Goal: Task Accomplishment & Management: Manage account settings

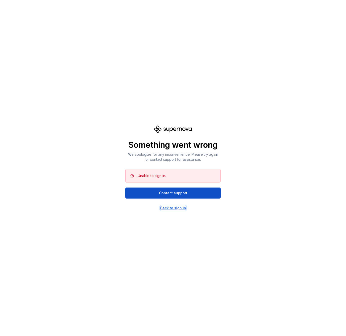
click at [174, 210] on div "Back to sign in" at bounding box center [173, 208] width 26 height 5
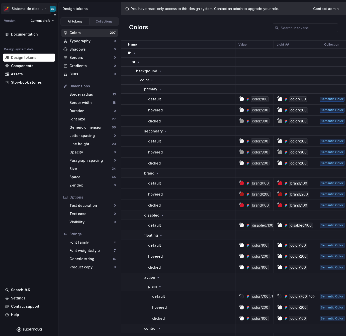
click at [39, 9] on html "Sistema de diseño Iberia CL Version Current draft Documentation Design system d…" at bounding box center [173, 168] width 346 height 336
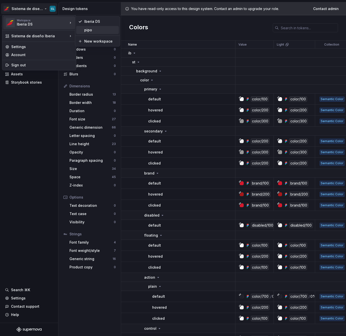
click at [89, 31] on div "pipo" at bounding box center [100, 30] width 33 height 5
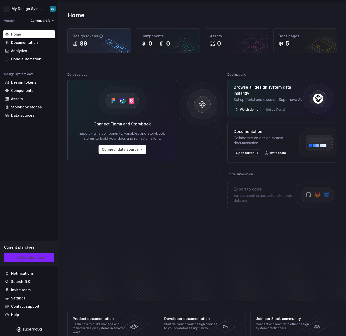
click at [112, 48] on div "Design tokens 89" at bounding box center [99, 41] width 63 height 24
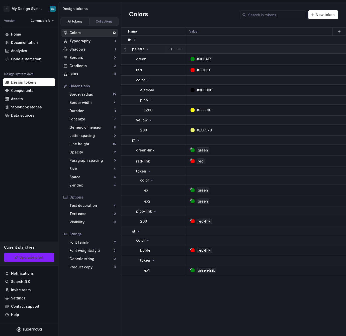
click at [144, 49] on div "palette" at bounding box center [141, 49] width 18 height 5
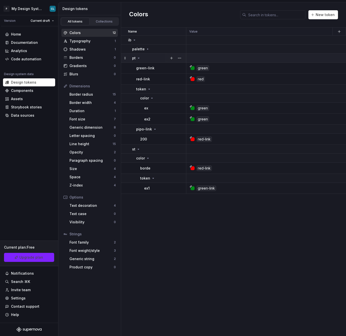
click at [138, 58] on icon at bounding box center [138, 58] width 1 height 1
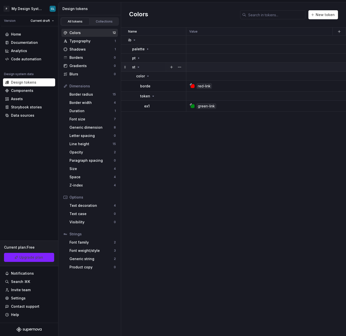
click at [137, 66] on icon at bounding box center [138, 67] width 4 height 4
click at [94, 42] on div "Typography" at bounding box center [91, 41] width 45 height 5
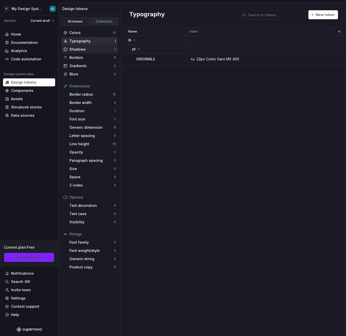
click at [88, 48] on div "Shadows" at bounding box center [91, 49] width 45 height 5
click at [94, 97] on div "Border radius 15" at bounding box center [92, 94] width 50 height 8
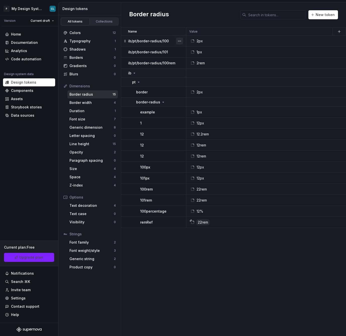
click at [179, 40] on button "button" at bounding box center [179, 41] width 7 height 7
click at [186, 68] on div "Delete token" at bounding box center [201, 68] width 33 height 5
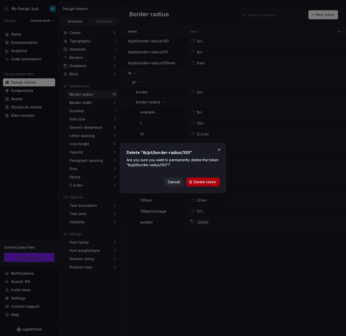
click at [205, 181] on span "Delete token" at bounding box center [204, 182] width 23 height 5
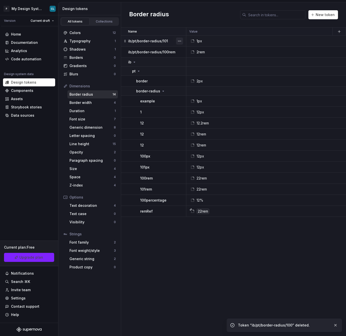
click at [181, 41] on button "button" at bounding box center [179, 41] width 7 height 7
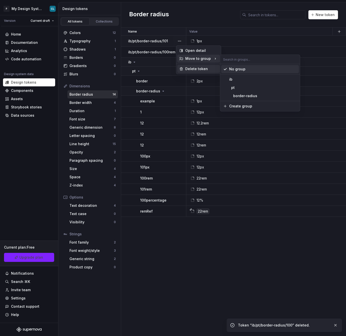
click at [192, 68] on div "Delete token" at bounding box center [201, 68] width 33 height 5
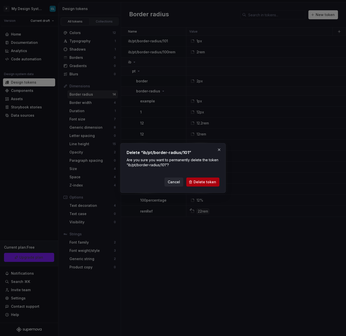
click at [208, 179] on button "Delete token" at bounding box center [202, 182] width 33 height 9
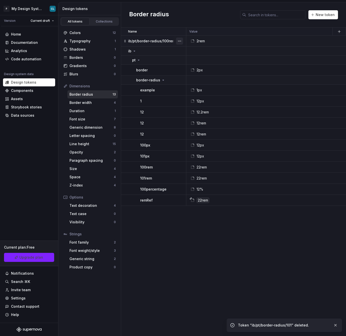
click at [179, 39] on button "button" at bounding box center [179, 41] width 7 height 7
click at [190, 69] on div "Delete token" at bounding box center [201, 68] width 33 height 5
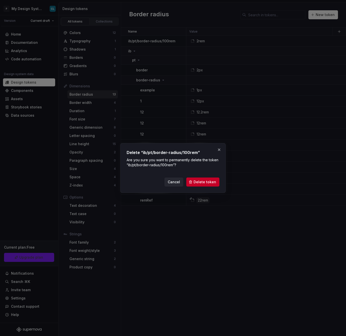
click at [204, 187] on div "Delete “ib/pt/border-radius/100rem” Are you sure you want to permanently delete…" at bounding box center [172, 168] width 105 height 50
click at [205, 183] on span "Delete token" at bounding box center [204, 182] width 23 height 5
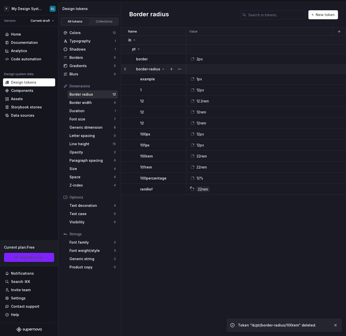
click at [161, 70] on icon at bounding box center [163, 69] width 4 height 4
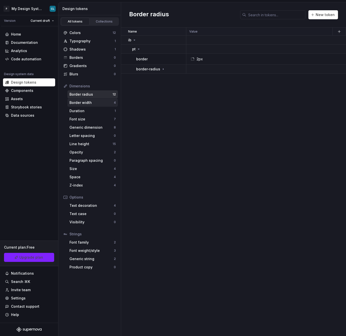
click at [74, 100] on div "Border width 4" at bounding box center [92, 103] width 50 height 8
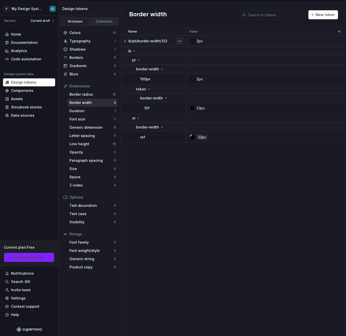
click at [178, 40] on button "button" at bounding box center [179, 41] width 7 height 7
click at [188, 68] on div "Delete token" at bounding box center [201, 68] width 33 height 5
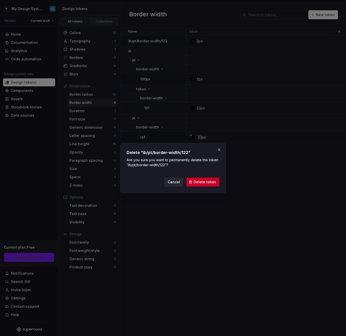
click at [202, 190] on div "Delete “ib/pt/border-width/122” Are you sure you want to permanently delete the…" at bounding box center [172, 168] width 105 height 50
click at [206, 184] on span "Delete token" at bounding box center [204, 182] width 23 height 5
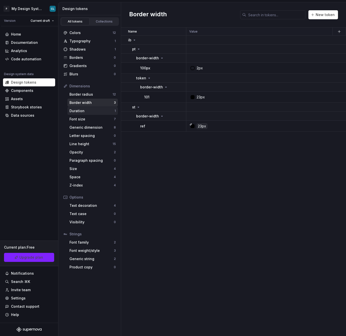
click at [80, 111] on div "Duration" at bounding box center [91, 111] width 45 height 5
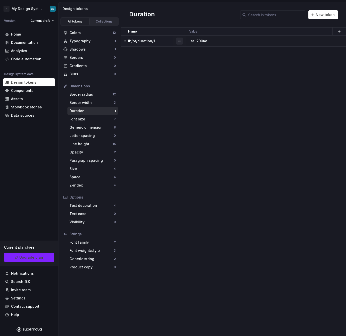
click at [177, 40] on button "button" at bounding box center [179, 41] width 7 height 7
click at [188, 70] on div "Delete token" at bounding box center [201, 68] width 33 height 5
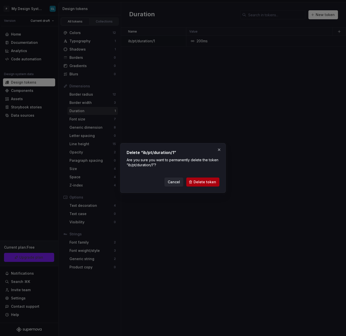
click at [211, 182] on span "Delete token" at bounding box center [204, 182] width 23 height 5
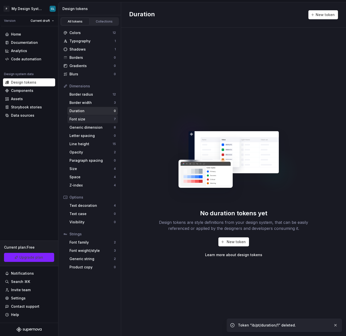
click at [111, 120] on div "Font size" at bounding box center [91, 119] width 44 height 5
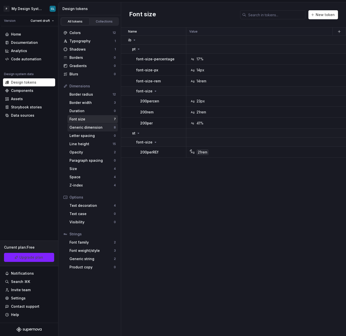
click at [107, 130] on div "Generic dimension 8" at bounding box center [92, 128] width 50 height 8
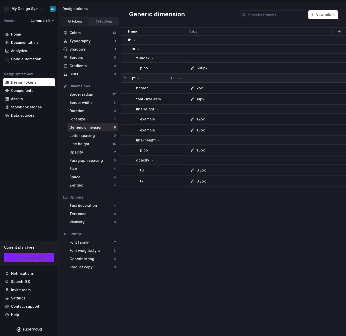
click at [140, 76] on div "pt" at bounding box center [159, 78] width 54 height 5
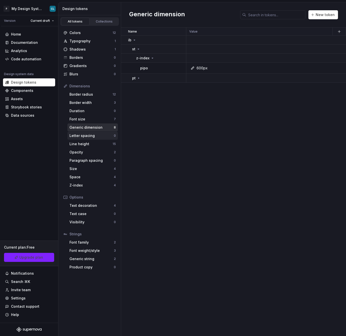
click at [98, 133] on div "Letter spacing 0" at bounding box center [92, 136] width 50 height 8
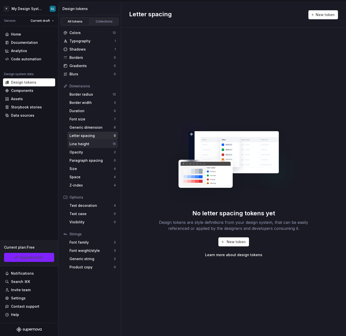
click at [95, 144] on div "Line height" at bounding box center [90, 144] width 43 height 5
click at [90, 142] on div "Line height" at bounding box center [90, 144] width 43 height 5
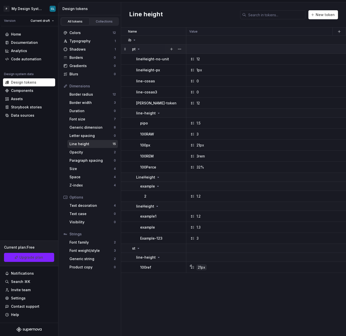
click at [139, 48] on icon at bounding box center [139, 49] width 4 height 4
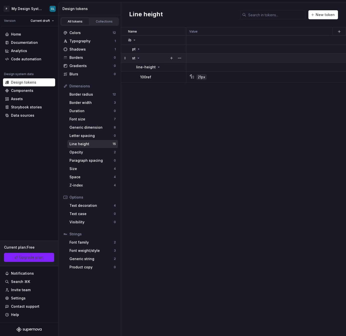
click at [136, 58] on icon at bounding box center [138, 58] width 4 height 4
click at [68, 156] on div "Dimensions Border radius 12 Border width 3 Duration 0 Font size 7 Generic dimen…" at bounding box center [89, 135] width 56 height 107
click at [71, 155] on div "Opacity" at bounding box center [91, 152] width 44 height 5
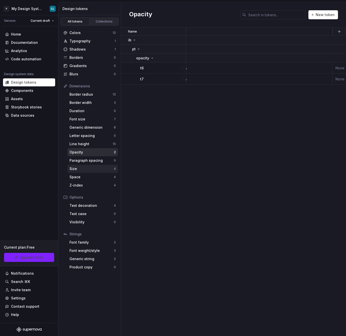
click at [101, 167] on div "Size" at bounding box center [91, 168] width 44 height 5
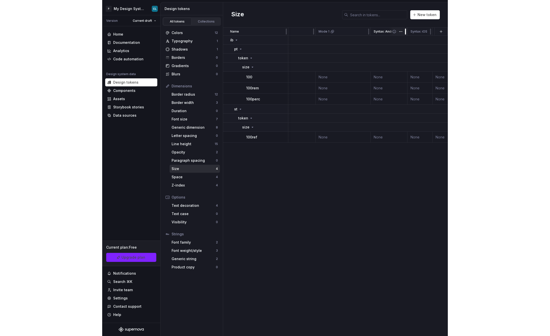
scroll to position [0, 136]
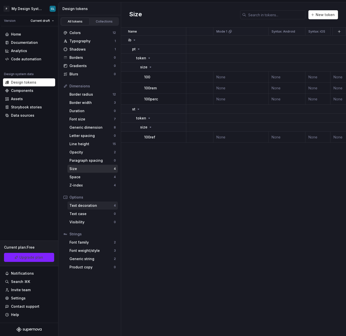
click at [86, 208] on div "Text decoration 4" at bounding box center [92, 206] width 50 height 8
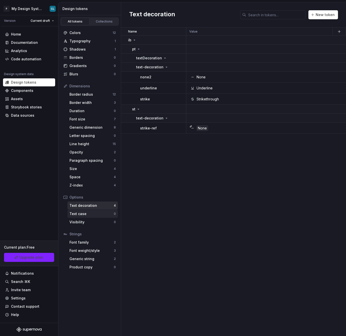
click at [101, 215] on div "Text case" at bounding box center [91, 213] width 44 height 5
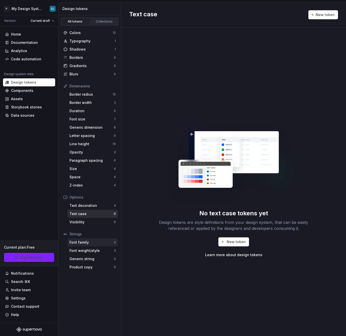
click at [95, 243] on div "Font family" at bounding box center [91, 242] width 44 height 5
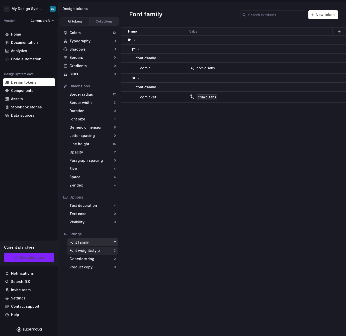
click at [105, 253] on div "Font weight/style" at bounding box center [91, 250] width 44 height 5
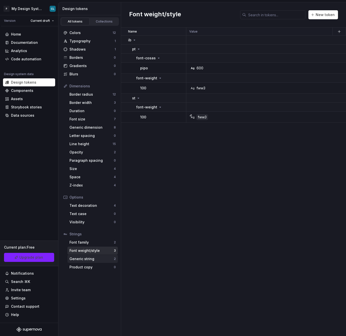
click at [92, 261] on div "Generic string" at bounding box center [91, 259] width 44 height 5
click at [91, 34] on div "Colors" at bounding box center [90, 32] width 43 height 5
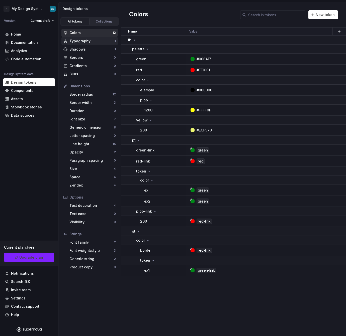
click at [95, 42] on div "Typography" at bounding box center [91, 41] width 45 height 5
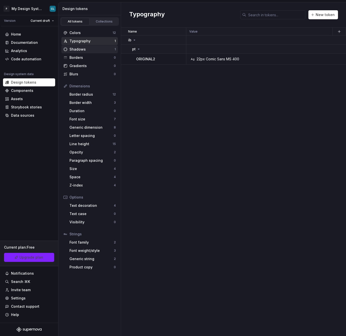
click at [94, 50] on div "Shadows" at bounding box center [91, 49] width 45 height 5
click at [93, 93] on div "Border radius" at bounding box center [90, 94] width 43 height 5
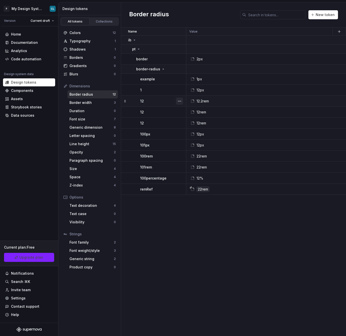
click at [182, 101] on button "button" at bounding box center [179, 101] width 7 height 7
click at [184, 130] on div "Delete token" at bounding box center [198, 129] width 43 height 8
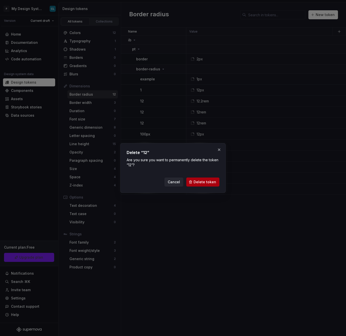
click at [198, 182] on span "Delete token" at bounding box center [204, 182] width 23 height 5
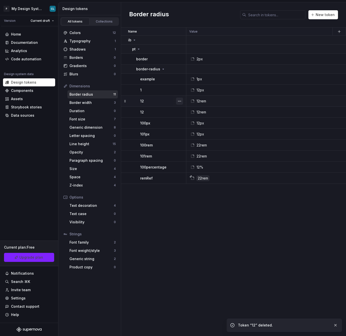
click at [179, 99] on button "button" at bounding box center [179, 101] width 7 height 7
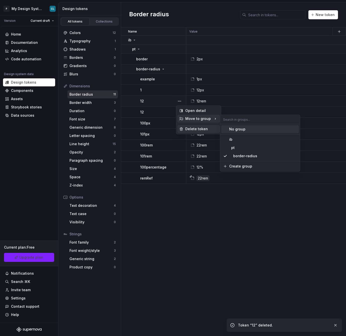
click at [193, 129] on div "Delete token" at bounding box center [201, 129] width 33 height 5
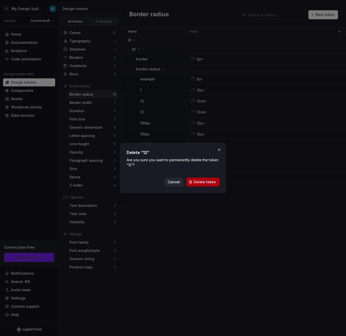
click at [207, 183] on span "Delete token" at bounding box center [204, 182] width 23 height 5
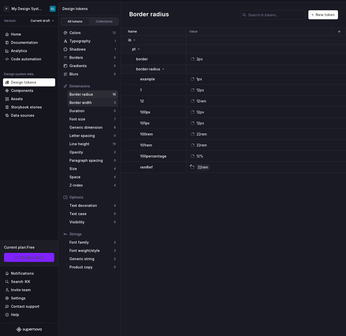
click at [104, 103] on div "Border width" at bounding box center [91, 102] width 44 height 5
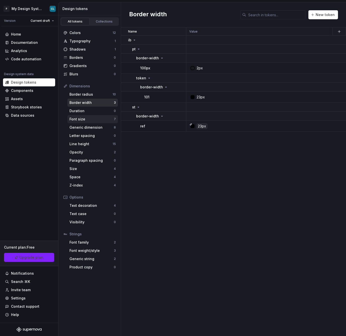
click at [89, 117] on div "Font size" at bounding box center [91, 119] width 44 height 5
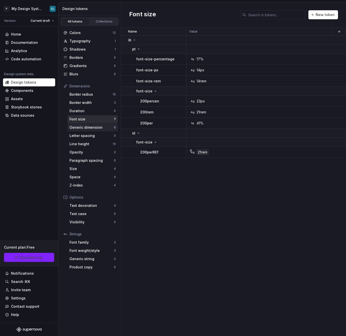
click at [97, 128] on div "Generic dimension" at bounding box center [91, 127] width 44 height 5
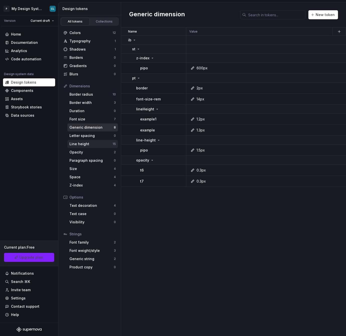
click at [98, 144] on div "Line height" at bounding box center [90, 144] width 43 height 5
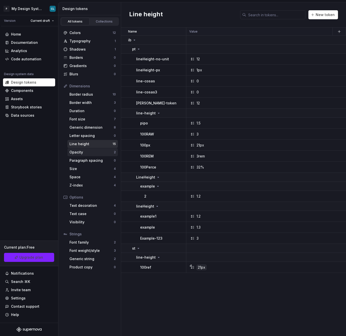
click at [92, 150] on div "Opacity" at bounding box center [91, 152] width 44 height 5
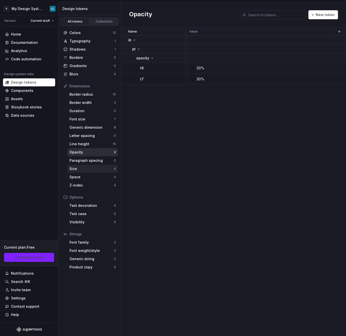
click at [93, 169] on div "Size" at bounding box center [91, 168] width 44 height 5
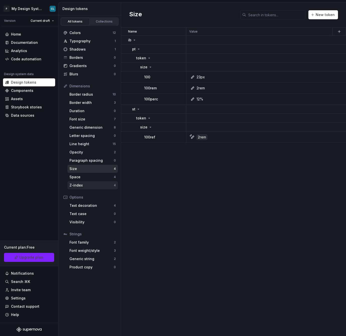
click at [104, 182] on div "Z-index 4" at bounding box center [92, 185] width 50 height 8
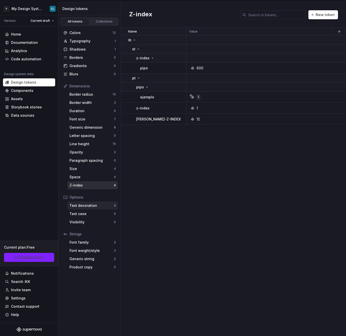
click at [86, 208] on div "Text decoration" at bounding box center [91, 205] width 44 height 5
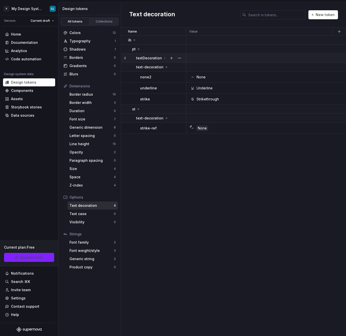
click at [163, 57] on icon at bounding box center [165, 58] width 4 height 4
click at [165, 58] on icon at bounding box center [165, 57] width 1 height 1
click at [180, 57] on button "button" at bounding box center [179, 58] width 7 height 7
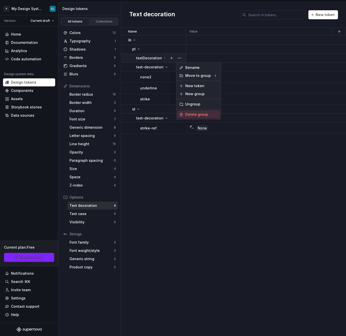
click at [195, 113] on div "Delete group" at bounding box center [201, 114] width 33 height 5
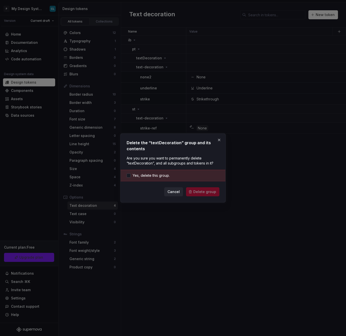
click at [167, 179] on div "Yes, delete this group." at bounding box center [173, 176] width 105 height 12
click at [167, 178] on span "Yes, delete this group." at bounding box center [151, 175] width 37 height 5
click at [209, 192] on span "Delete group" at bounding box center [204, 191] width 23 height 5
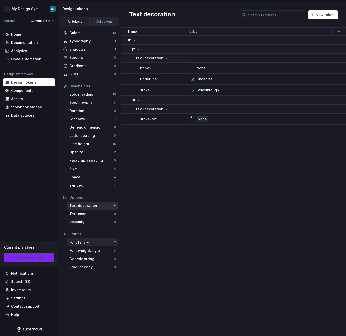
click at [94, 240] on div "Font family" at bounding box center [91, 242] width 44 height 5
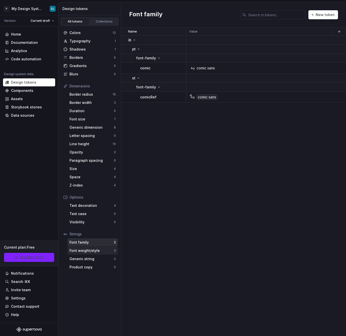
click at [97, 249] on div "Font weight/style" at bounding box center [91, 250] width 44 height 5
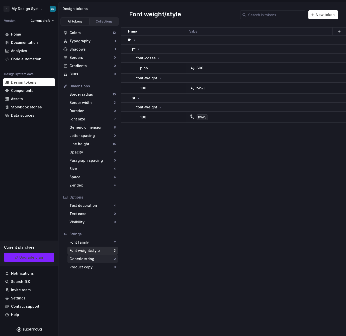
click at [93, 261] on div "Generic string" at bounding box center [91, 259] width 44 height 5
click at [93, 260] on div "Generic string" at bounding box center [91, 259] width 44 height 5
click at [96, 34] on div "Colors" at bounding box center [90, 32] width 43 height 5
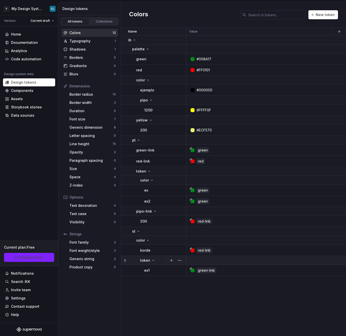
click at [153, 260] on icon at bounding box center [153, 260] width 1 height 1
click at [148, 51] on div "palette" at bounding box center [141, 49] width 18 height 5
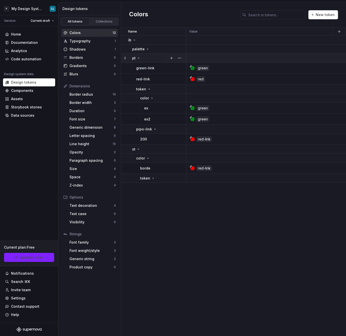
click at [139, 56] on icon at bounding box center [139, 58] width 4 height 4
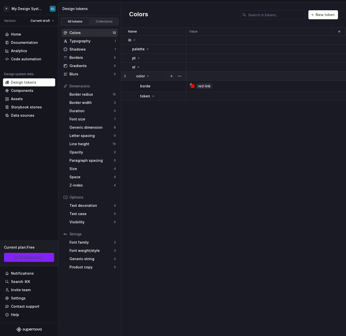
click at [149, 77] on icon at bounding box center [148, 76] width 4 height 4
click at [85, 143] on div "Line height" at bounding box center [90, 144] width 43 height 5
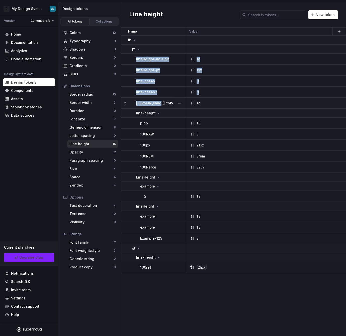
drag, startPoint x: 131, startPoint y: 58, endPoint x: 159, endPoint y: 101, distance: 51.2
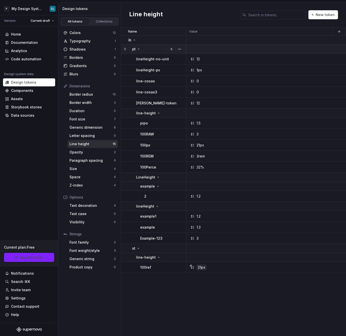
click at [138, 48] on icon at bounding box center [139, 49] width 4 height 4
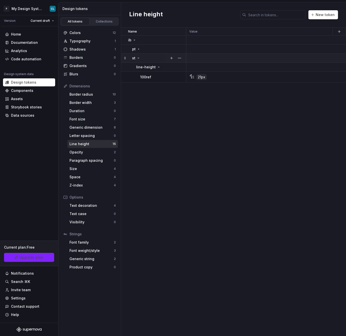
click at [135, 58] on p "st" at bounding box center [133, 58] width 3 height 5
click at [90, 168] on div "Size" at bounding box center [91, 168] width 44 height 5
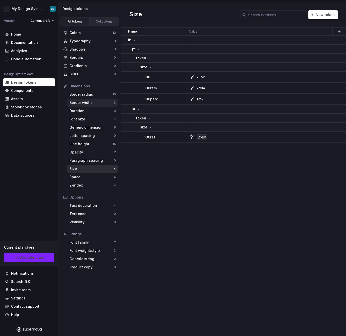
click at [73, 100] on div "Border width" at bounding box center [91, 102] width 44 height 5
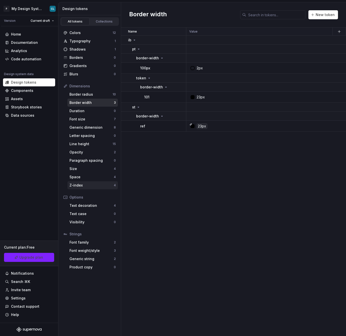
click at [104, 188] on div "Z-index 4" at bounding box center [92, 185] width 50 height 8
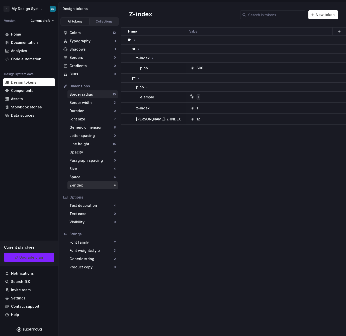
click at [84, 92] on div "Border radius" at bounding box center [90, 94] width 43 height 5
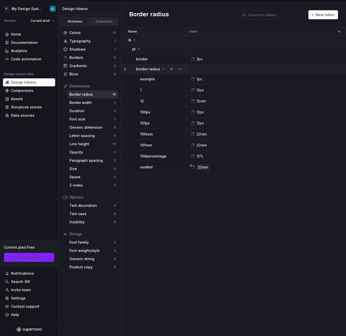
click at [140, 69] on p "border-radius" at bounding box center [148, 69] width 24 height 5
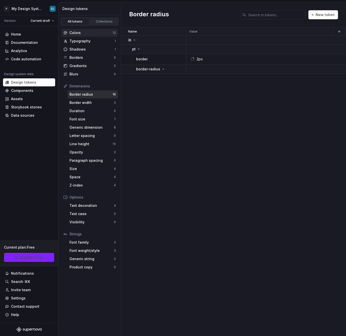
click at [83, 36] on div "Colors 12" at bounding box center [89, 33] width 56 height 8
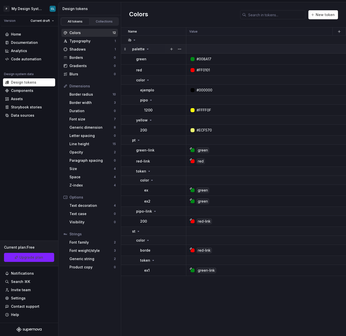
click at [147, 48] on icon at bounding box center [148, 49] width 4 height 4
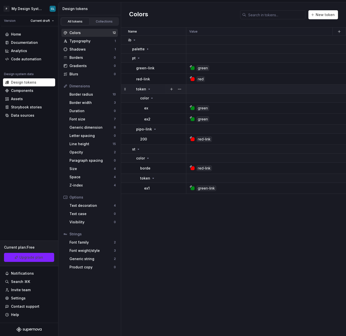
click at [147, 89] on icon at bounding box center [149, 89] width 4 height 4
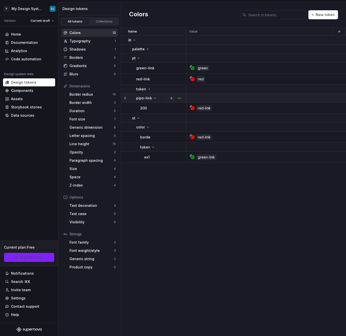
drag, startPoint x: 160, startPoint y: 100, endPoint x: 157, endPoint y: 100, distance: 2.9
click at [160, 100] on td "pipo-link" at bounding box center [153, 98] width 65 height 9
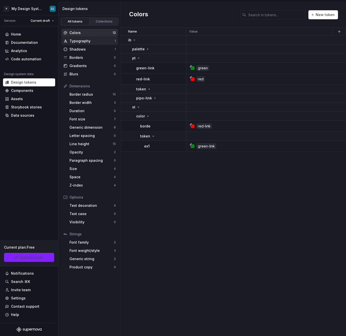
click at [87, 40] on div "Typography" at bounding box center [91, 41] width 45 height 5
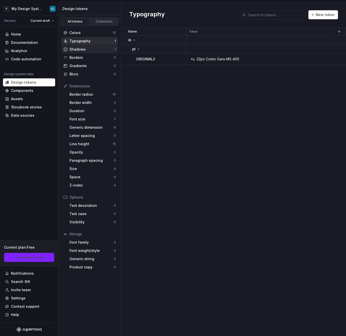
click at [87, 49] on div "Shadows" at bounding box center [91, 49] width 45 height 5
click at [85, 97] on div "Border radius 10" at bounding box center [92, 94] width 50 height 8
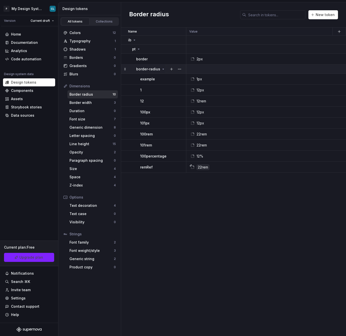
click at [159, 70] on div "border-radius" at bounding box center [150, 69] width 29 height 5
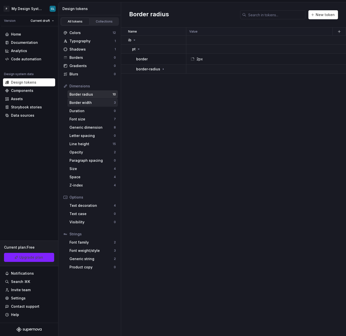
click at [91, 103] on div "Border width" at bounding box center [91, 102] width 44 height 5
click at [87, 92] on div "Border radius" at bounding box center [90, 94] width 43 height 5
click at [86, 101] on div "Border width" at bounding box center [91, 102] width 44 height 5
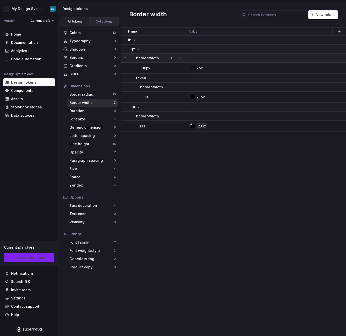
click at [151, 57] on p "border-width" at bounding box center [147, 58] width 23 height 5
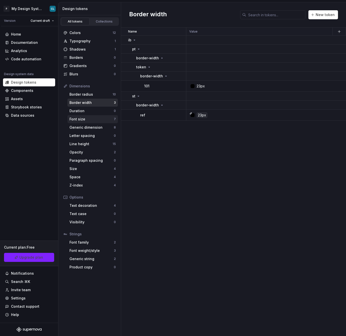
click at [83, 117] on div "Font size" at bounding box center [91, 119] width 44 height 5
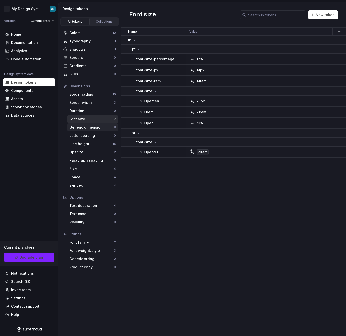
click at [88, 126] on div "Generic dimension" at bounding box center [91, 127] width 44 height 5
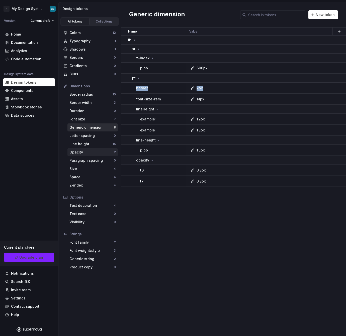
click at [96, 150] on div "Opacity" at bounding box center [91, 152] width 44 height 5
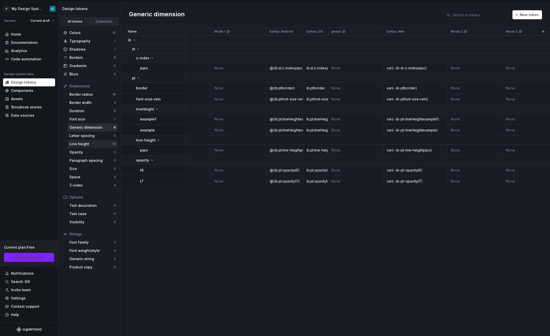
scroll to position [0, 132]
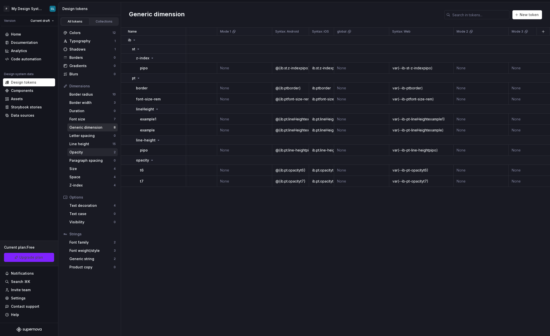
click at [81, 150] on div "Opacity" at bounding box center [91, 152] width 44 height 5
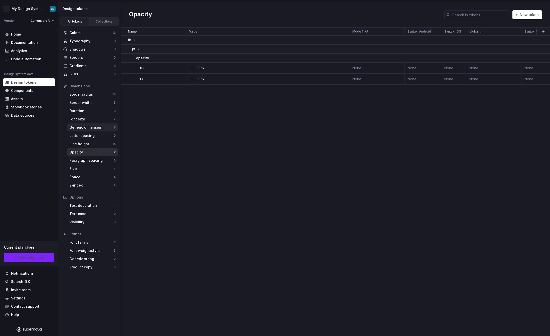
click at [87, 129] on div "Generic dimension" at bounding box center [91, 127] width 44 height 5
click at [83, 125] on div "Generic dimension" at bounding box center [91, 127] width 44 height 5
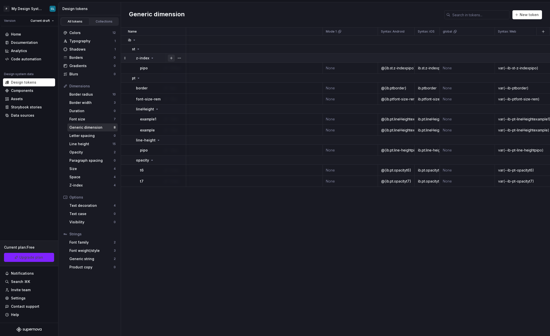
scroll to position [0, 35]
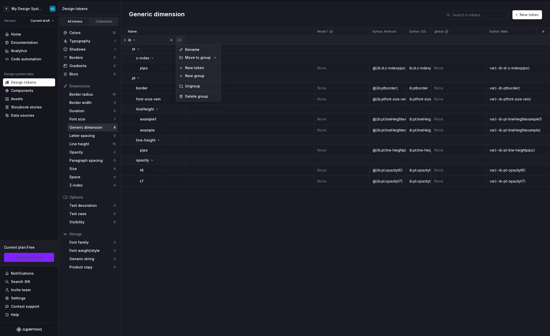
click at [179, 39] on button "button" at bounding box center [179, 40] width 7 height 7
click at [197, 96] on div "Delete group" at bounding box center [201, 96] width 33 height 5
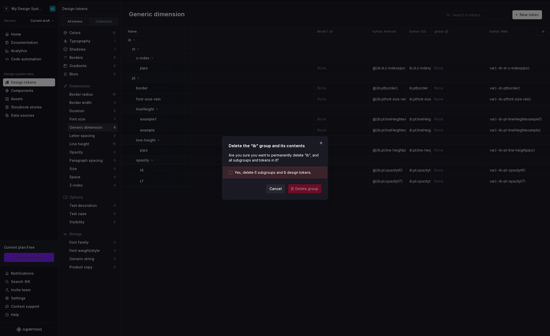
click at [278, 172] on span "Yes, delete 6 subgroups and 8 design tokens." at bounding box center [273, 172] width 77 height 5
click at [306, 189] on span "Delete group" at bounding box center [306, 188] width 23 height 5
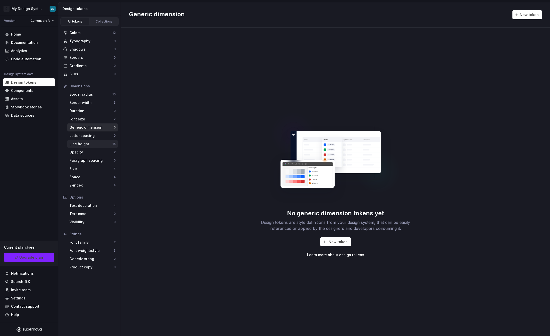
click at [86, 146] on div "Line height" at bounding box center [90, 144] width 43 height 5
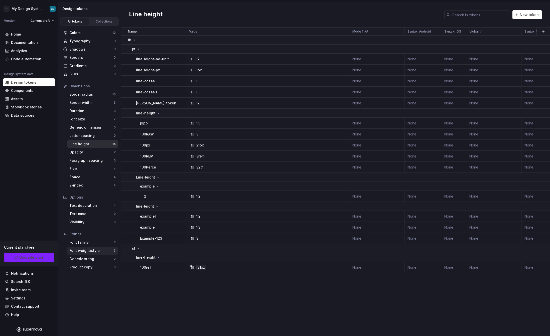
click at [94, 254] on div "Font weight/style 3" at bounding box center [92, 251] width 50 height 8
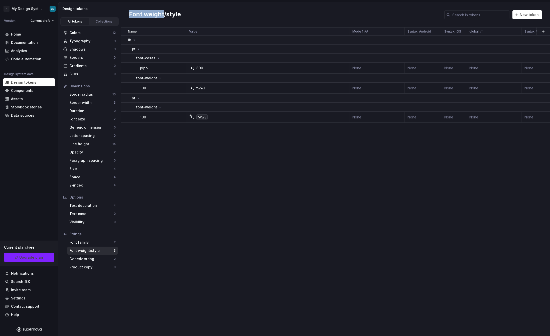
drag, startPoint x: 130, startPoint y: 15, endPoint x: 162, endPoint y: 16, distance: 31.9
click at [162, 16] on div "Font weight/style New token" at bounding box center [335, 14] width 429 height 25
copy h2 "Font weight"
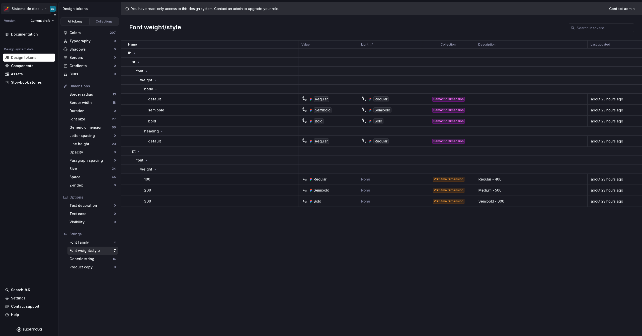
click at [44, 8] on html "Sistema de diseño Iberia CL Version Current draft Documentation Design system d…" at bounding box center [321, 168] width 642 height 336
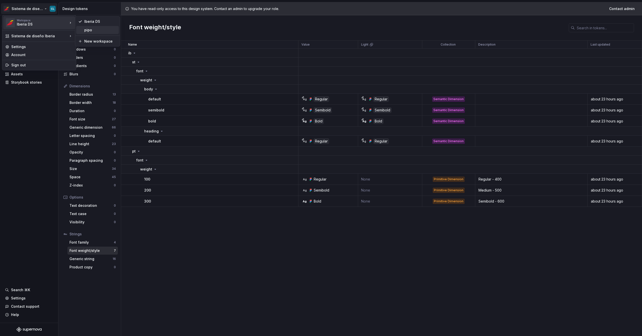
click at [92, 29] on div "pipo" at bounding box center [100, 30] width 33 height 5
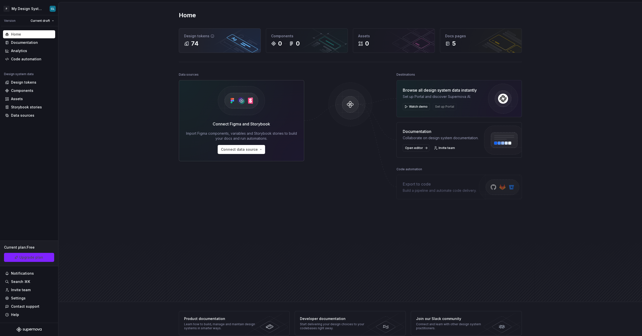
click at [198, 46] on div "74" at bounding box center [219, 44] width 71 height 8
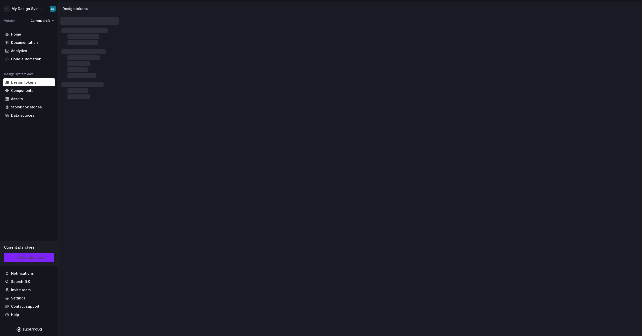
click at [196, 45] on div at bounding box center [381, 169] width 520 height 334
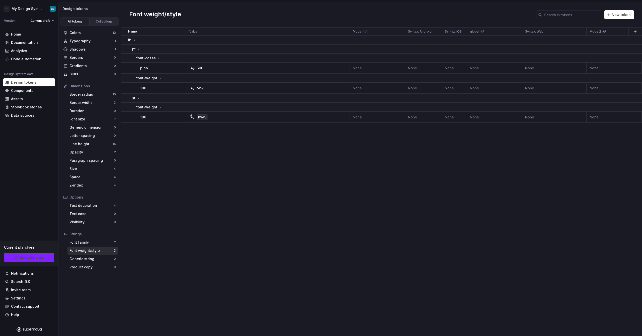
click at [87, 250] on div "Font weight/style" at bounding box center [91, 250] width 44 height 5
click at [206, 69] on div "Ag 600" at bounding box center [269, 68] width 160 height 5
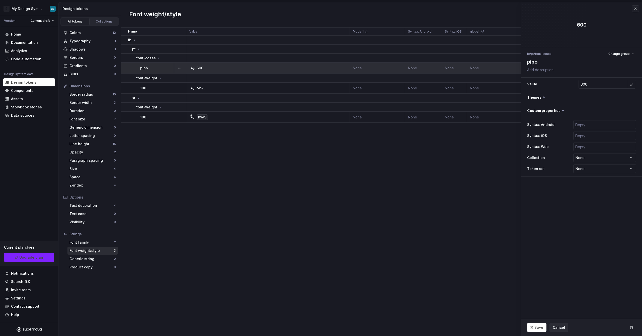
click at [196, 68] on div "600" at bounding box center [199, 68] width 7 height 5
type textarea "*"
click at [611, 85] on input "600" at bounding box center [602, 84] width 49 height 9
drag, startPoint x: 616, startPoint y: 83, endPoint x: 584, endPoint y: 83, distance: 31.6
click at [584, 83] on input "600" at bounding box center [602, 84] width 49 height 9
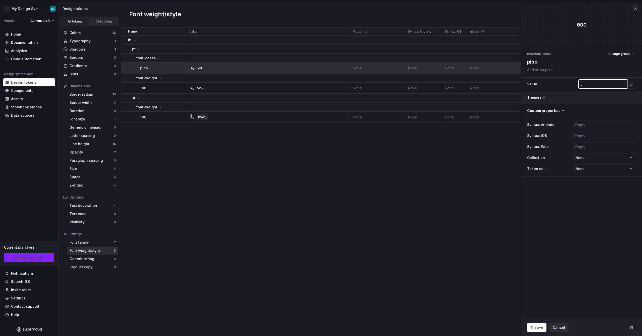
type input "vc"
type textarea "*"
type input "vcb"
type textarea "*"
type input "vcbc"
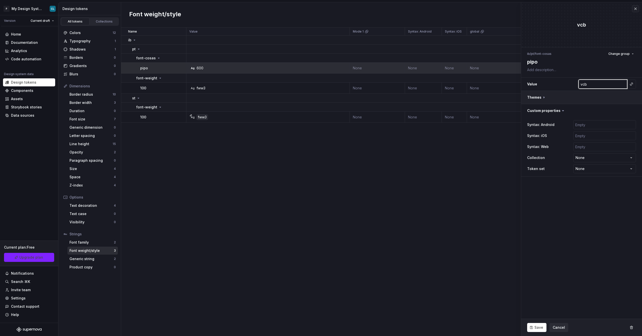
type textarea "*"
type input "vcbcb"
type textarea "*"
type input "vcbc"
type textarea "*"
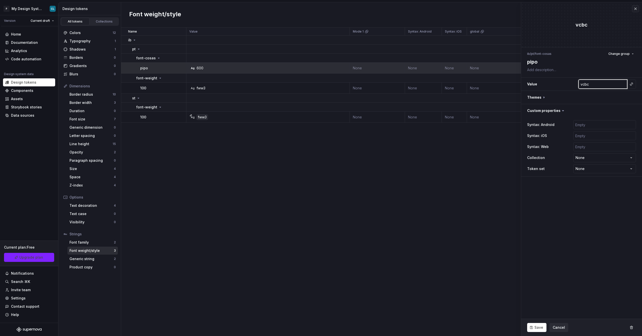
type input "vcb"
type textarea "*"
type input "vc"
type textarea "*"
type input "v"
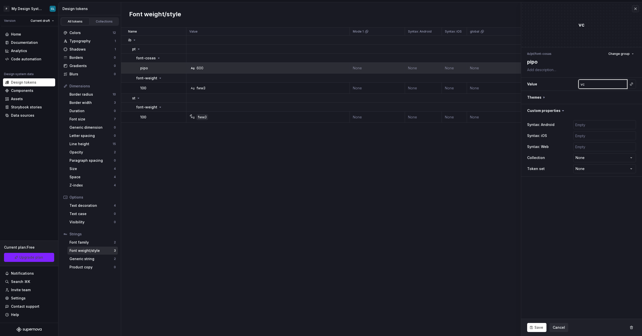
type textarea "*"
type input "600"
click at [475, 164] on div "Name Value Mode 1 Syntax: Android Syntax: iOS global Syntax: Web Mode 2 Mode 3 …" at bounding box center [381, 182] width 520 height 309
click at [81, 250] on div "Font weight/style" at bounding box center [91, 250] width 44 height 5
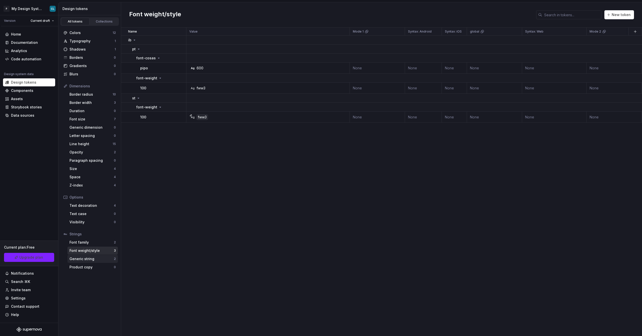
click at [81, 258] on div "Generic string" at bounding box center [91, 259] width 44 height 5
click at [81, 261] on div "Generic string" at bounding box center [91, 259] width 44 height 5
click at [180, 39] on button "button" at bounding box center [179, 40] width 7 height 7
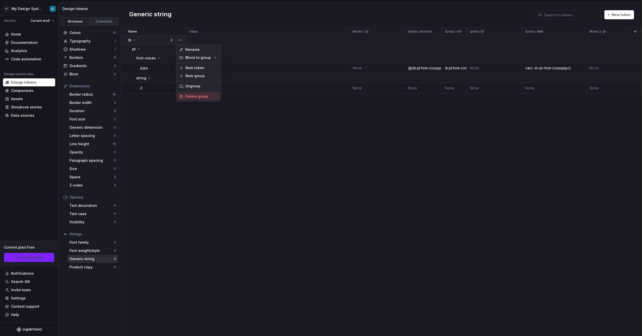
click at [190, 95] on div "Delete group" at bounding box center [201, 96] width 33 height 5
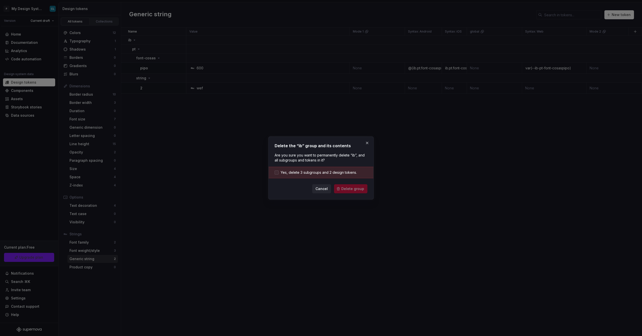
click at [332, 172] on span "Yes, delete 3 subgroups and 2 design tokens." at bounding box center [318, 172] width 76 height 5
click at [349, 188] on span "Delete group" at bounding box center [352, 188] width 23 height 5
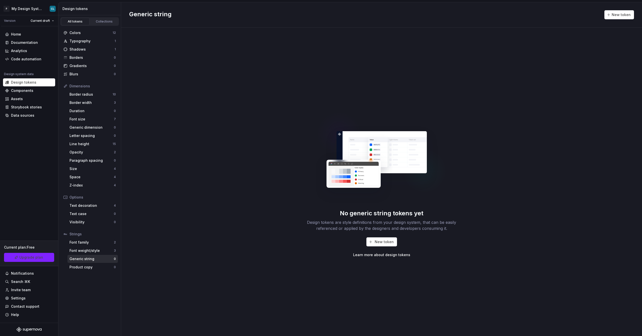
click at [225, 224] on div "No generic string tokens yet Design tokens are style definitions from your desi…" at bounding box center [381, 182] width 520 height 309
click at [96, 261] on div "Generic string" at bounding box center [91, 259] width 44 height 5
click at [97, 244] on div "Font family" at bounding box center [91, 242] width 44 height 5
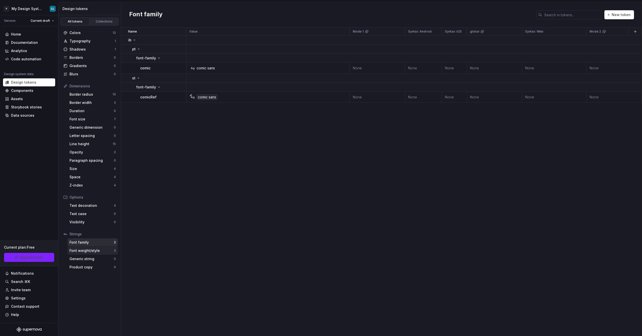
click at [94, 251] on div "Font weight/style" at bounding box center [91, 250] width 44 height 5
click at [84, 117] on div "Font size" at bounding box center [91, 119] width 44 height 5
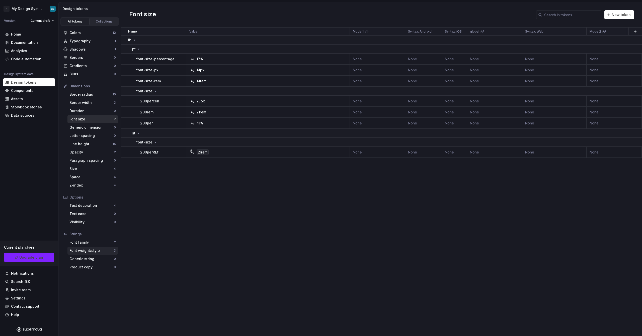
click at [86, 251] on div "Font weight/style" at bounding box center [91, 250] width 44 height 5
click at [92, 204] on div "Text decoration" at bounding box center [91, 205] width 44 height 5
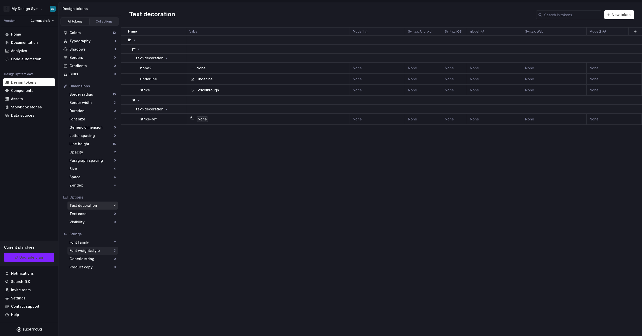
click at [85, 249] on div "Font weight/style" at bounding box center [91, 250] width 44 height 5
click at [193, 89] on div "Ag" at bounding box center [192, 88] width 4 height 4
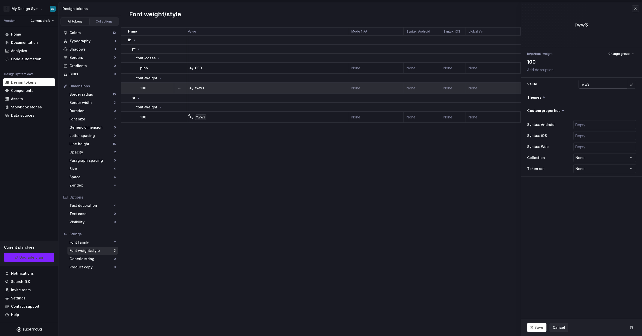
click at [609, 84] on input "fww3" at bounding box center [602, 84] width 49 height 9
click at [399, 226] on div "Name Value Mode 1 Syntax: Android Syntax: iOS global Syntax: Web Mode 2 Mode 3 …" at bounding box center [381, 182] width 520 height 309
type textarea "*"
